Goal: Task Accomplishment & Management: Complete application form

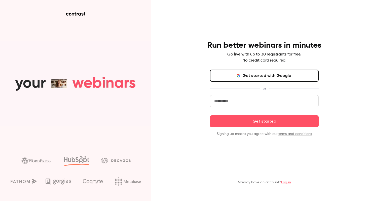
click at [270, 77] on button "Get started with Google" at bounding box center [264, 75] width 109 height 12
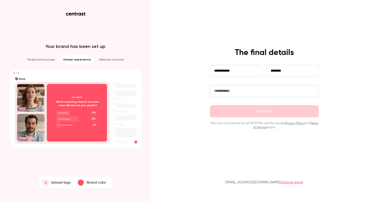
click at [253, 90] on input "text" at bounding box center [264, 91] width 109 height 12
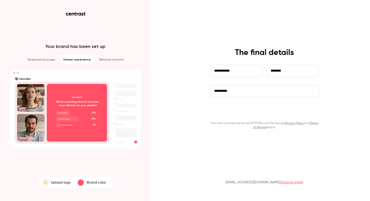
type input "**********"
click at [252, 107] on button "Continue" at bounding box center [264, 111] width 109 height 12
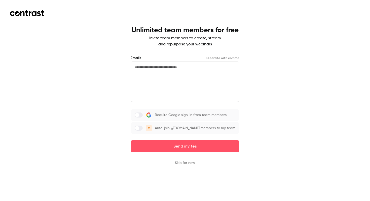
click at [171, 82] on textarea at bounding box center [185, 81] width 109 height 40
click at [142, 114] on label at bounding box center [139, 114] width 8 height 5
click at [139, 128] on span at bounding box center [137, 128] width 4 height 4
click at [188, 160] on button "Skip for now" at bounding box center [185, 162] width 20 height 5
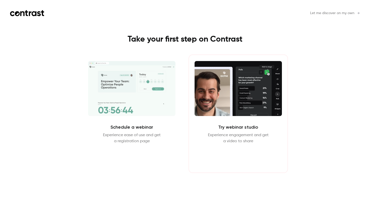
click at [234, 157] on button "Enter Studio" at bounding box center [238, 156] width 32 height 12
